Goal: Task Accomplishment & Management: Complete application form

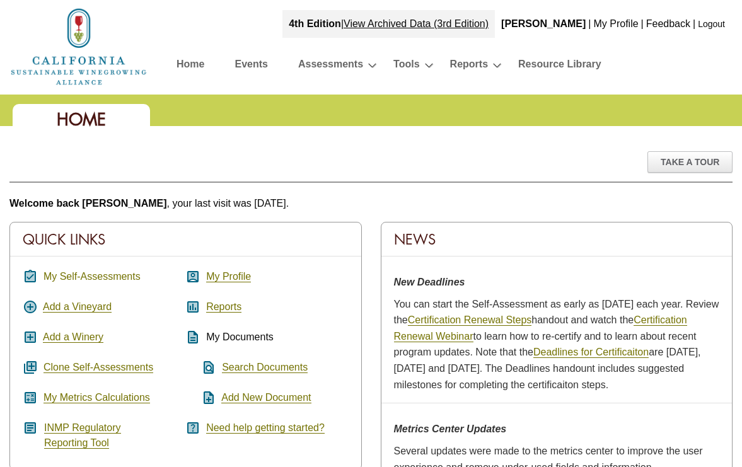
click at [102, 271] on link "My Self-Assessments" at bounding box center [92, 276] width 97 height 11
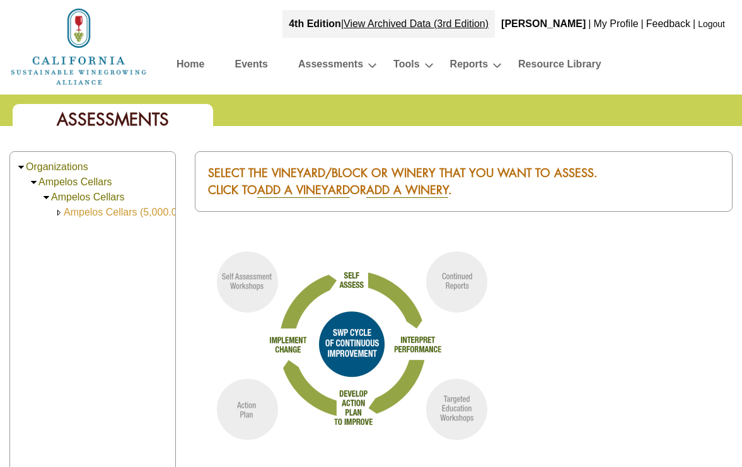
click at [125, 213] on link "Ampelos Cellars (5,000.00)" at bounding box center [125, 212] width 122 height 11
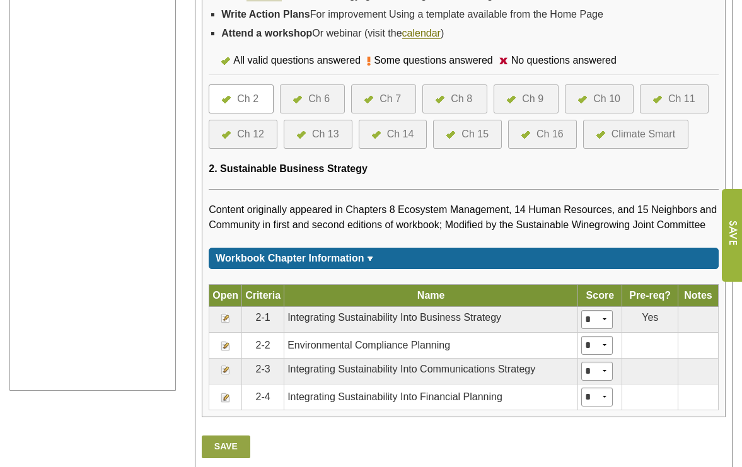
scroll to position [484, 0]
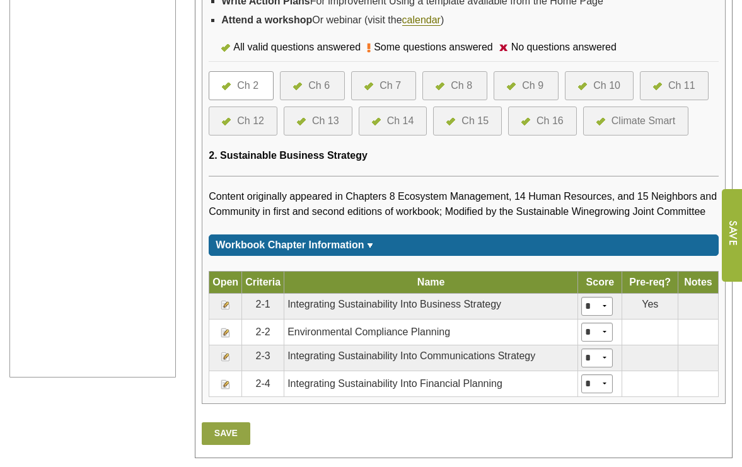
click at [539, 76] on div "Ch 9" at bounding box center [526, 85] width 65 height 29
click at [536, 86] on div "Ch 9" at bounding box center [532, 85] width 21 height 15
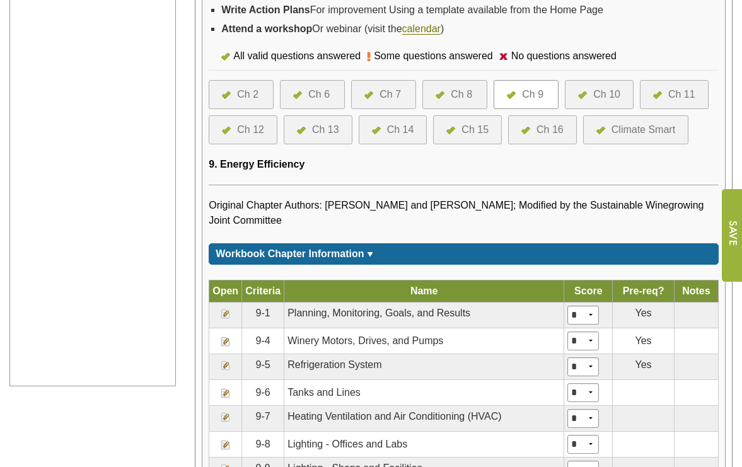
scroll to position [477, 0]
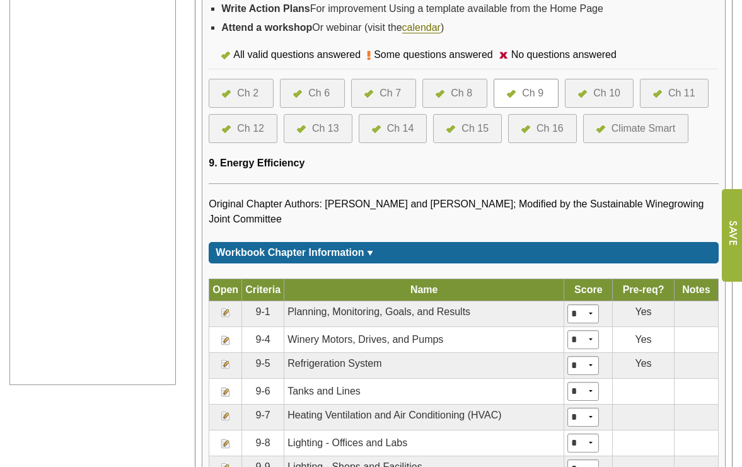
click at [223, 336] on img at bounding box center [226, 341] width 10 height 10
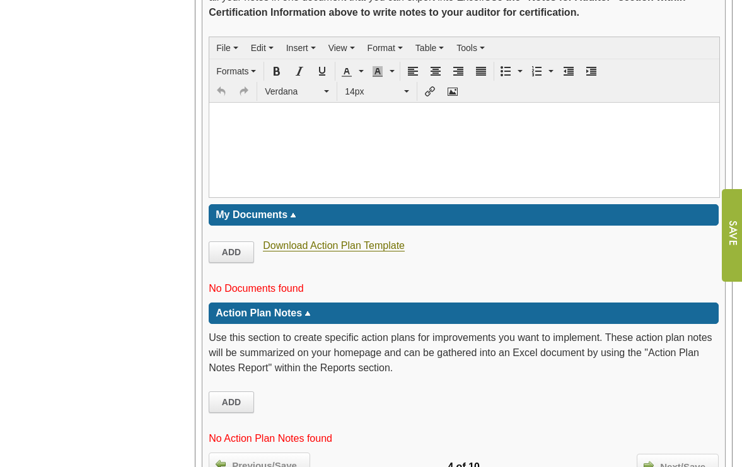
scroll to position [2272, 0]
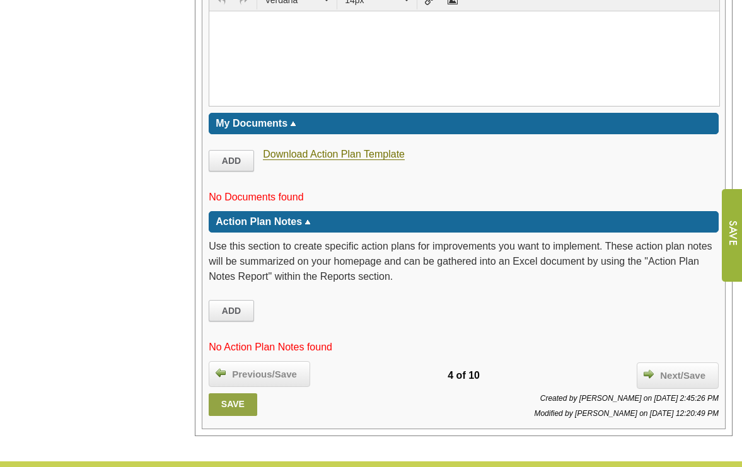
click at [237, 394] on link "Save" at bounding box center [233, 405] width 48 height 23
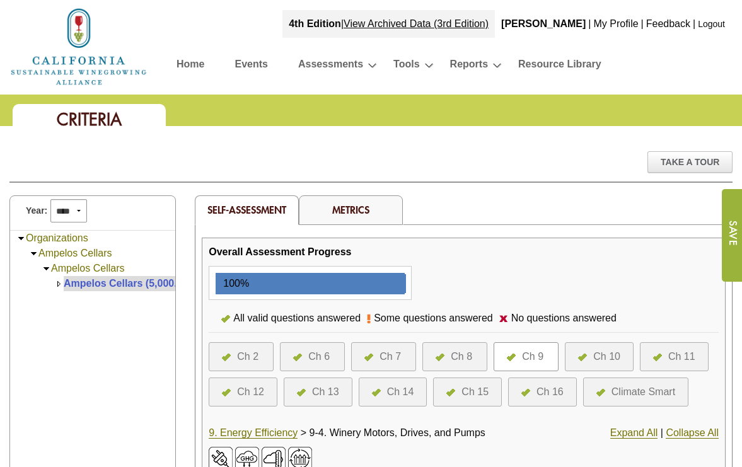
click at [556, 394] on div "Ch 16" at bounding box center [550, 392] width 27 height 15
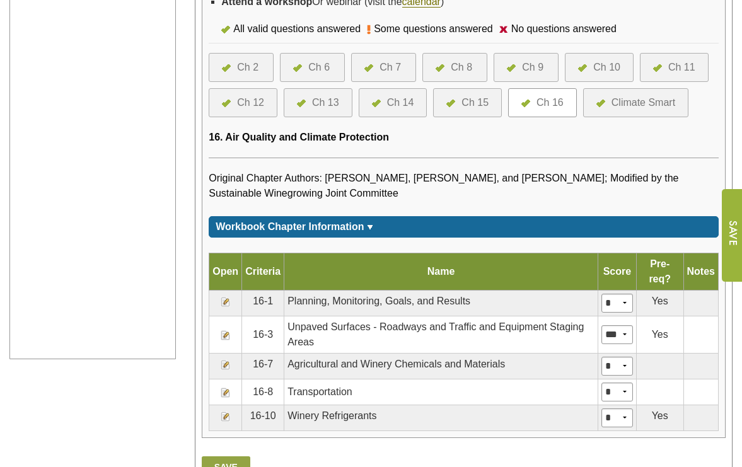
scroll to position [573, 0]
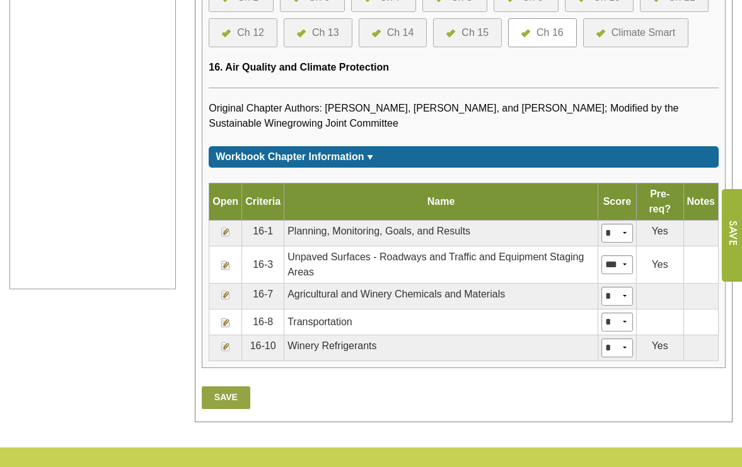
click at [226, 345] on img at bounding box center [226, 347] width 10 height 10
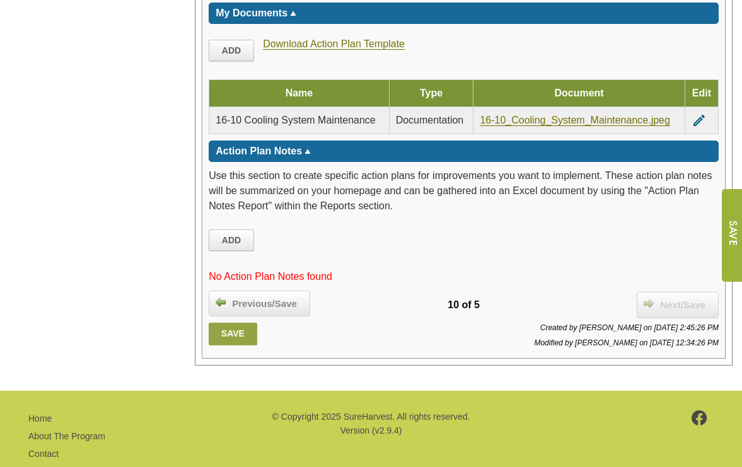
scroll to position [2653, 0]
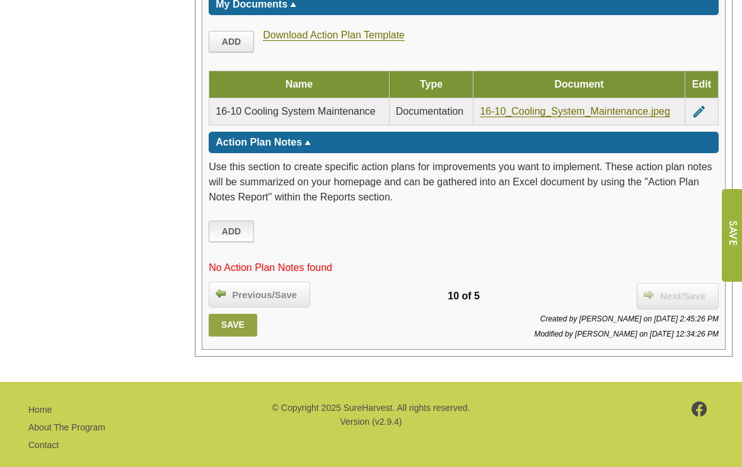
click at [242, 221] on link "Add" at bounding box center [231, 231] width 45 height 21
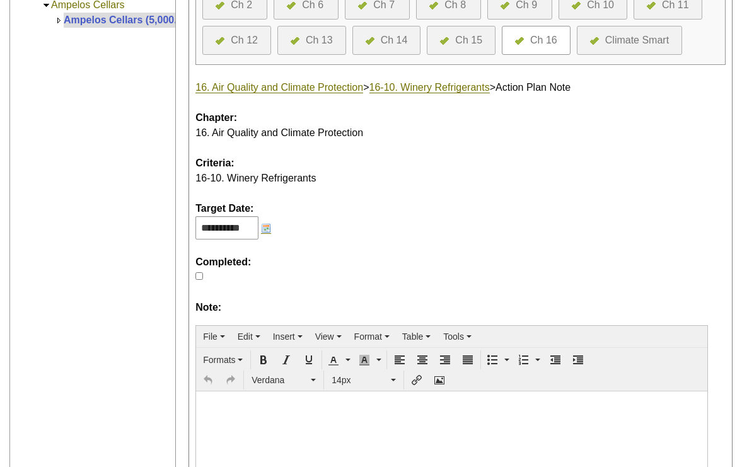
scroll to position [238, 0]
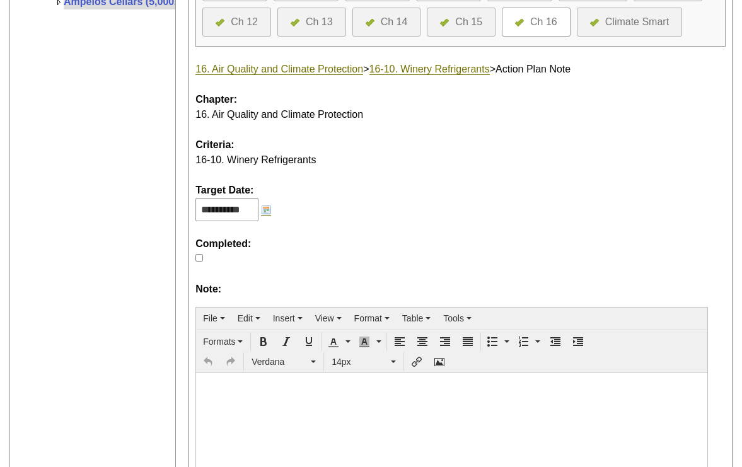
click at [266, 218] on td at bounding box center [265, 209] width 13 height 23
click at [269, 208] on img at bounding box center [266, 210] width 10 height 10
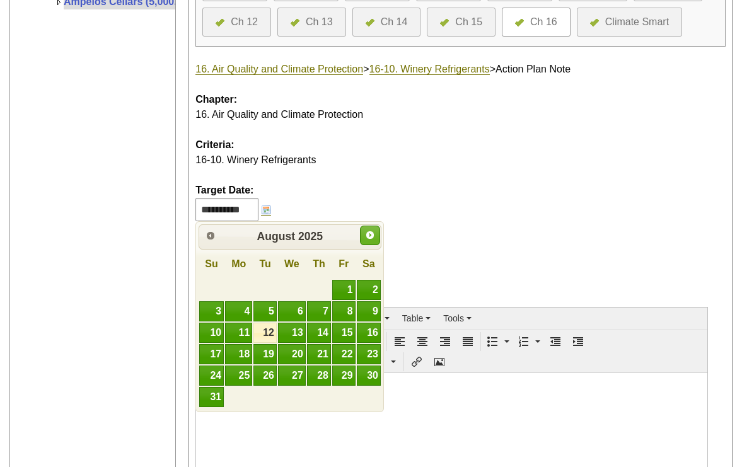
click at [372, 235] on span "Next" at bounding box center [370, 235] width 10 height 10
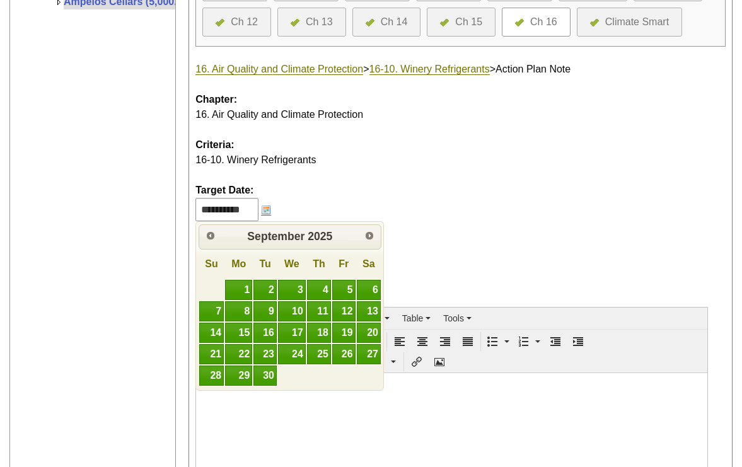
click at [372, 235] on span "Next" at bounding box center [370, 236] width 10 height 10
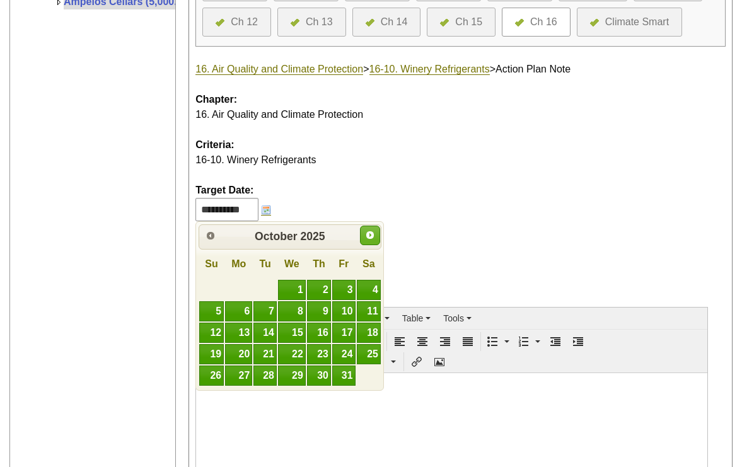
click at [372, 235] on span "Next" at bounding box center [370, 235] width 10 height 10
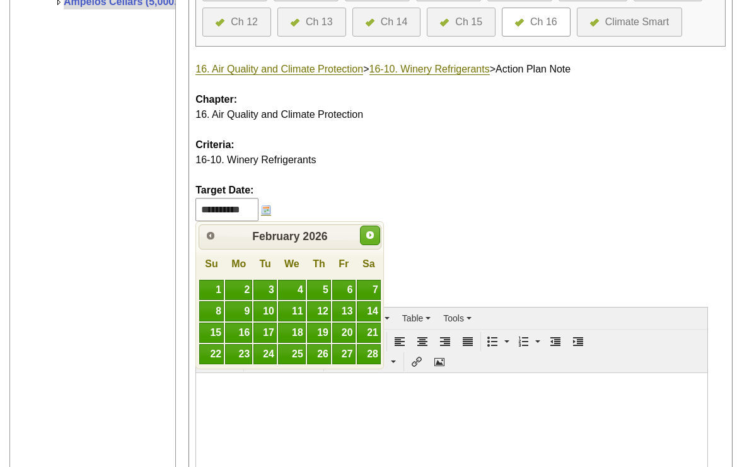
click at [372, 237] on span "Next" at bounding box center [370, 235] width 10 height 10
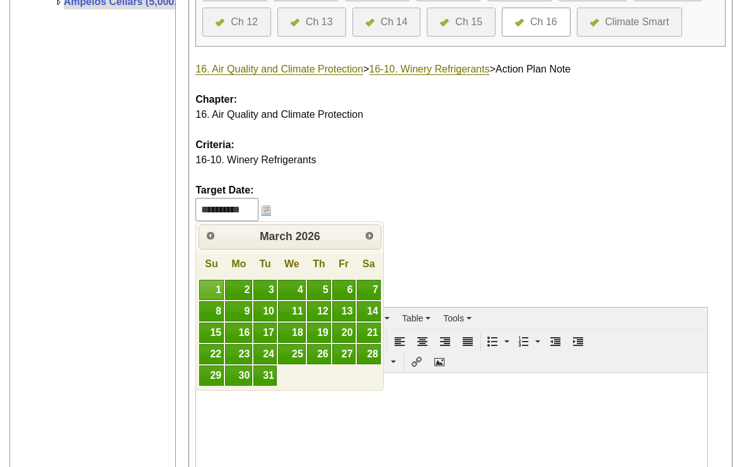
click at [215, 288] on link "1" at bounding box center [211, 290] width 25 height 20
type input "**********"
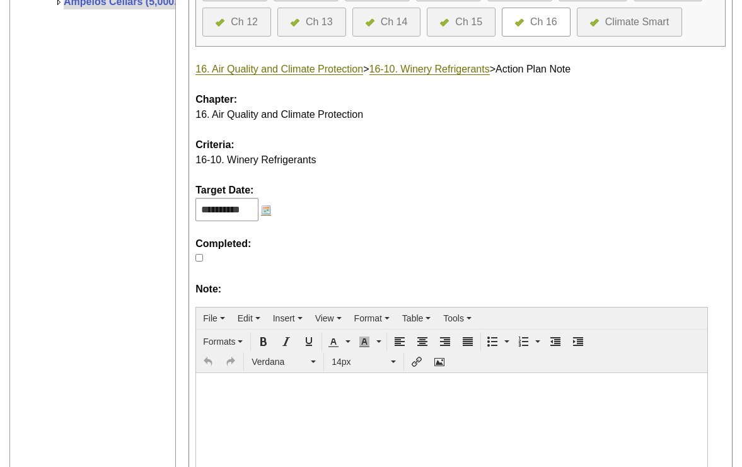
click at [281, 394] on html at bounding box center [452, 387] width 512 height 29
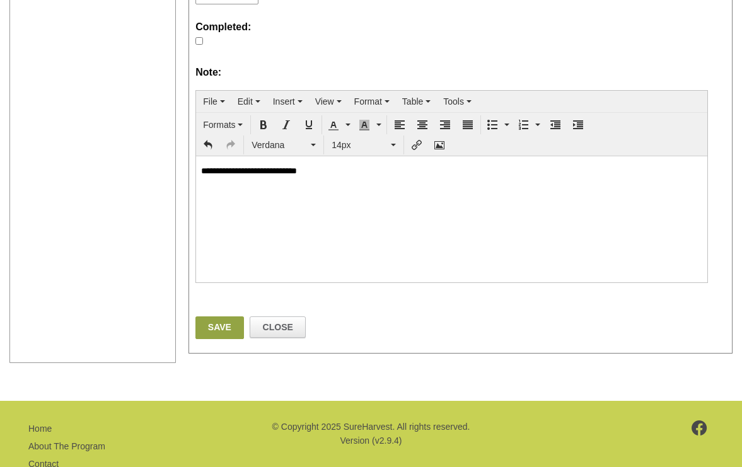
scroll to position [493, 0]
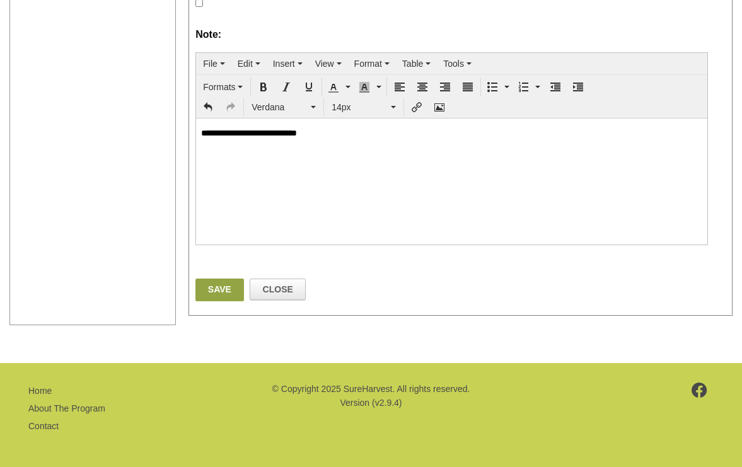
click at [228, 281] on link "Save" at bounding box center [220, 290] width 48 height 23
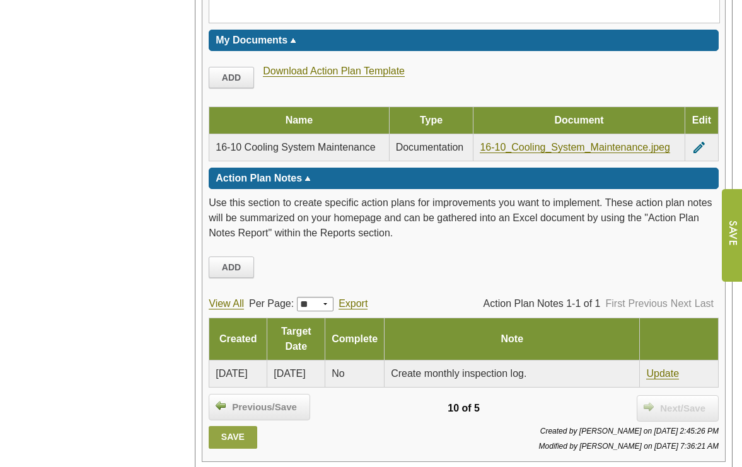
scroll to position [2731, 0]
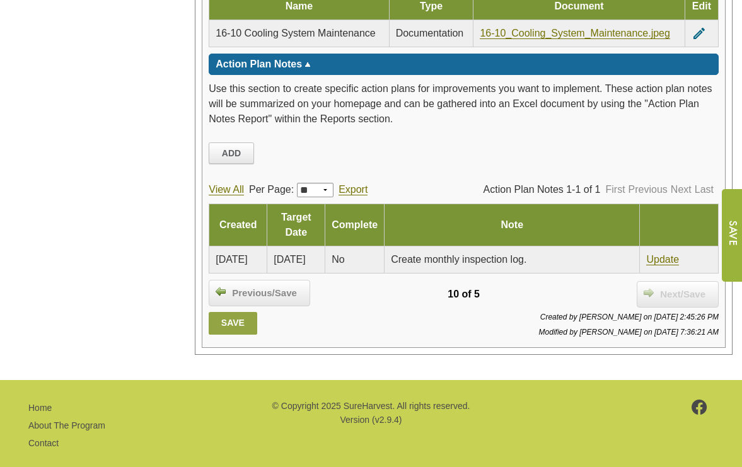
click at [233, 314] on link "Save" at bounding box center [233, 323] width 48 height 23
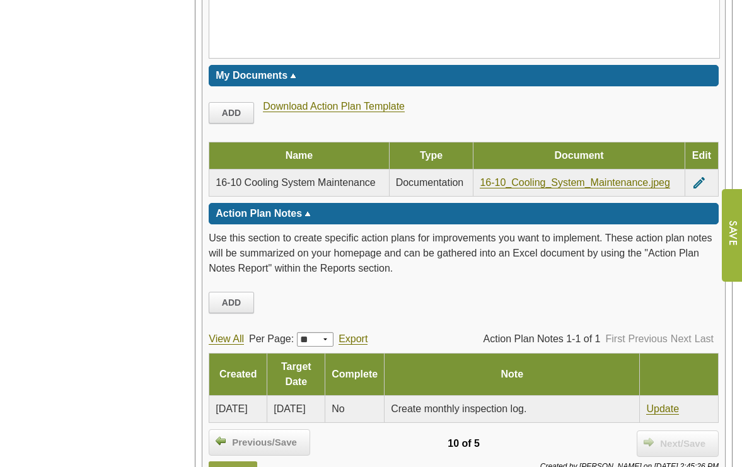
scroll to position [2653, 0]
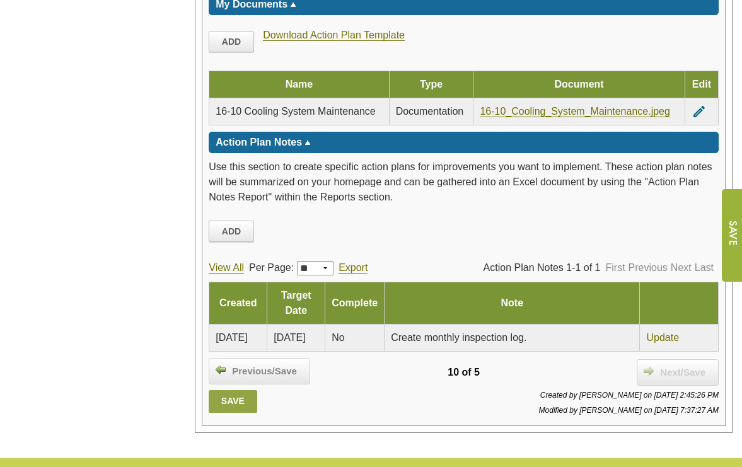
click at [674, 332] on link "Update" at bounding box center [663, 337] width 33 height 11
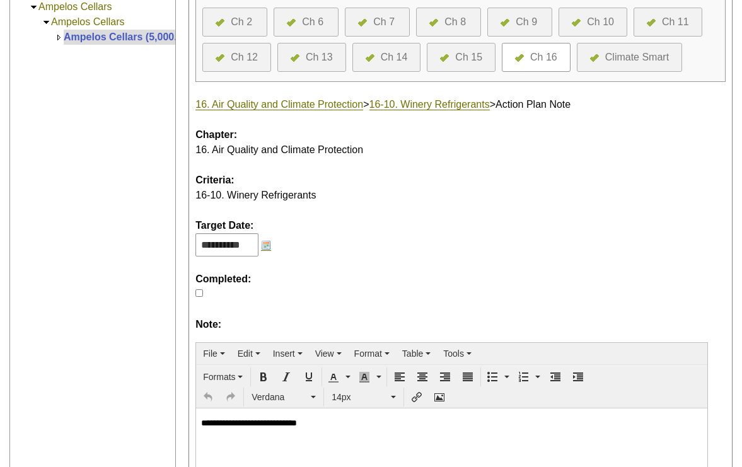
scroll to position [203, 0]
click at [270, 242] on img at bounding box center [266, 245] width 10 height 10
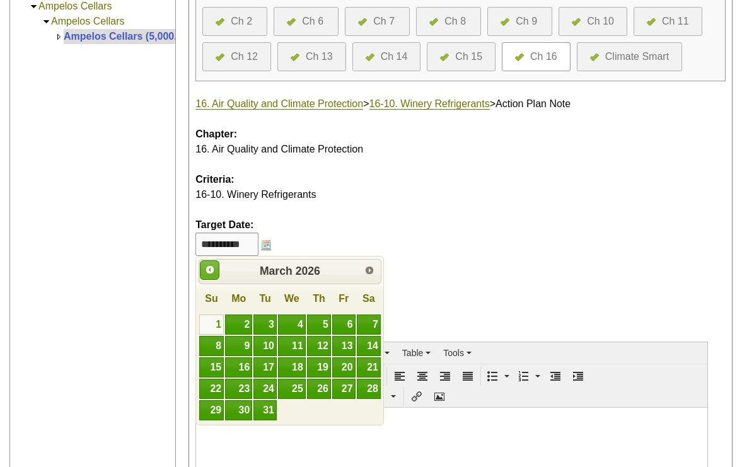
scroll to position [206, 0]
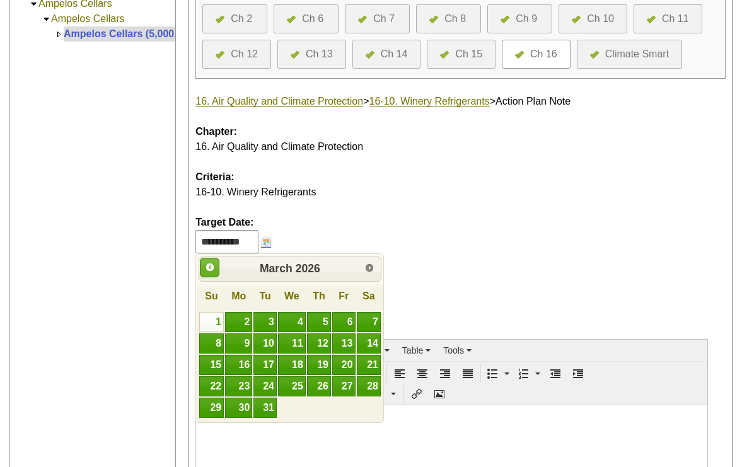
click at [214, 264] on span "Prev" at bounding box center [210, 267] width 10 height 10
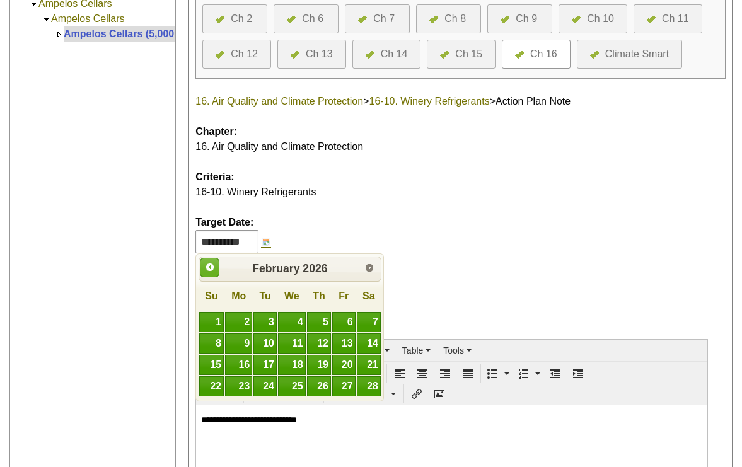
click at [214, 264] on span "Prev" at bounding box center [210, 267] width 10 height 10
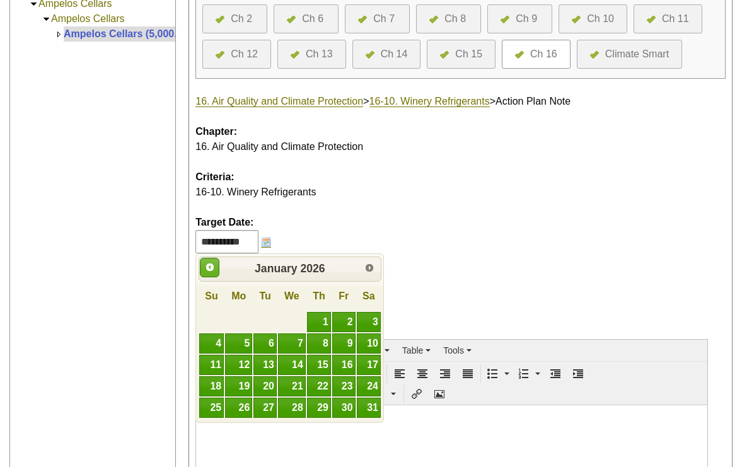
click at [214, 265] on span "Prev" at bounding box center [210, 267] width 10 height 10
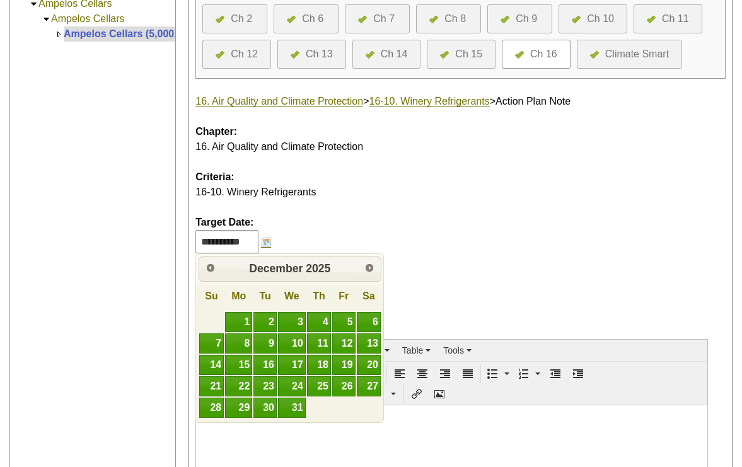
click at [291, 423] on p "**********" at bounding box center [452, 419] width 502 height 11
click at [301, 408] on link "31" at bounding box center [292, 408] width 28 height 20
type input "**********"
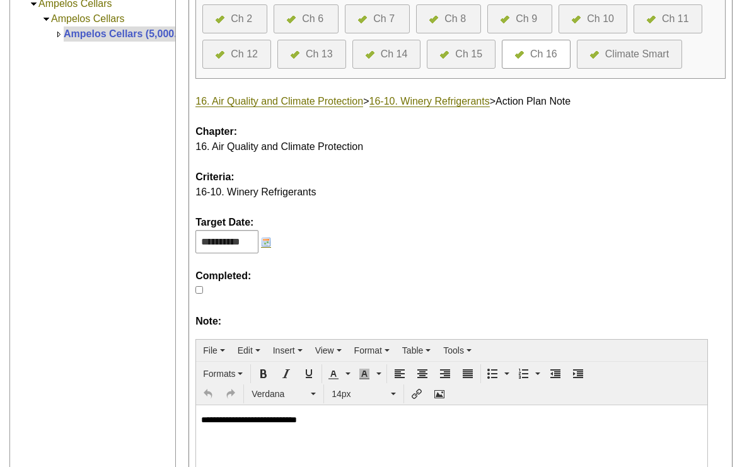
click at [487, 309] on div at bounding box center [451, 299] width 531 height 30
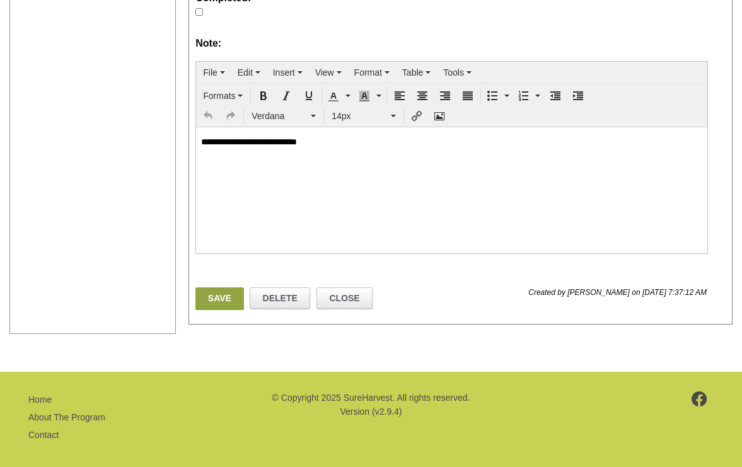
scroll to position [493, 0]
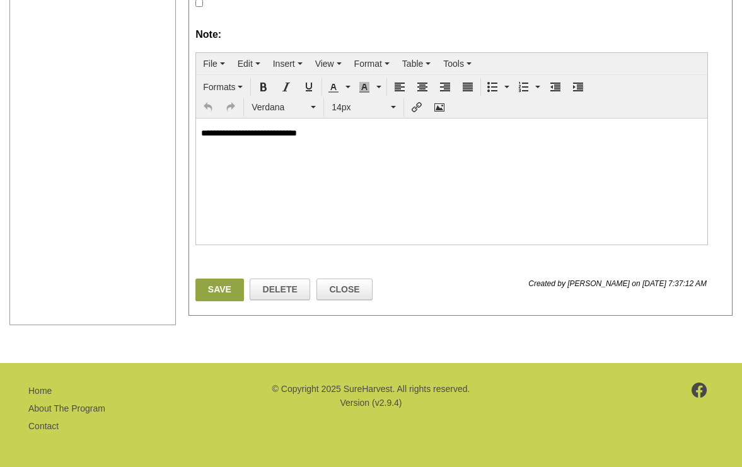
click at [223, 285] on link "Save" at bounding box center [220, 290] width 48 height 23
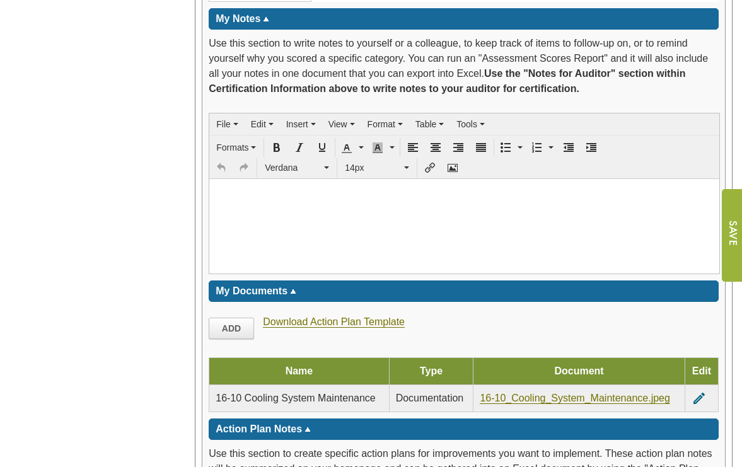
scroll to position [2738, 0]
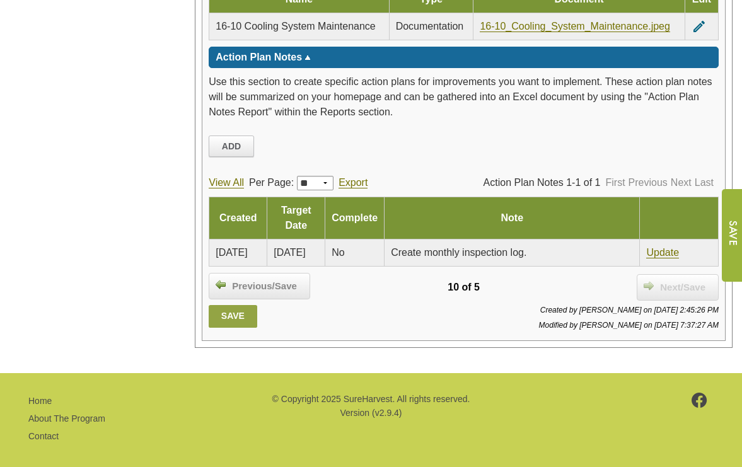
click at [234, 305] on link "Save" at bounding box center [233, 316] width 48 height 23
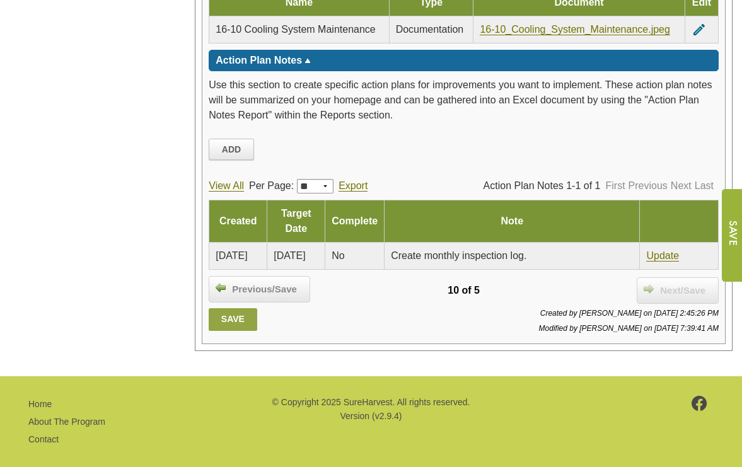
scroll to position [2738, 0]
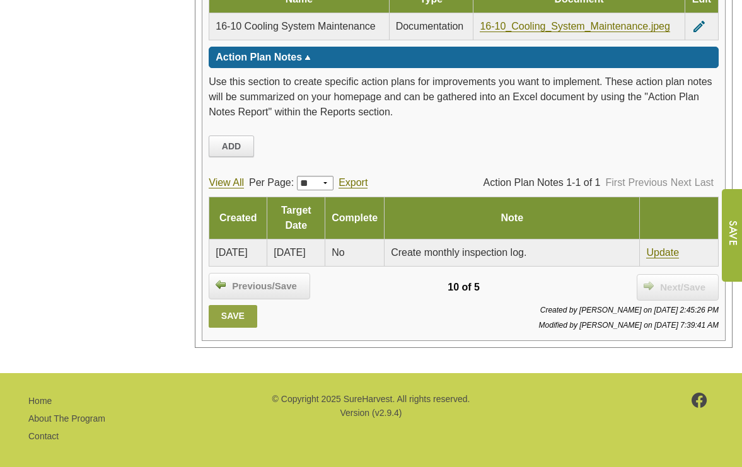
click at [238, 305] on link "Save" at bounding box center [233, 316] width 48 height 23
